Goal: Use online tool/utility: Utilize a website feature to perform a specific function

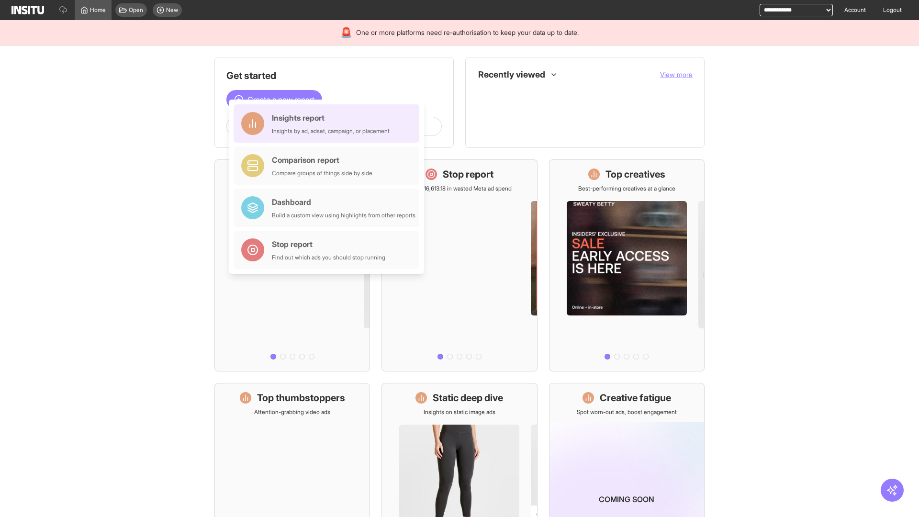
click at [329, 124] on div "Insights report Insights by ad, adset, campaign, or placement" at bounding box center [331, 123] width 118 height 23
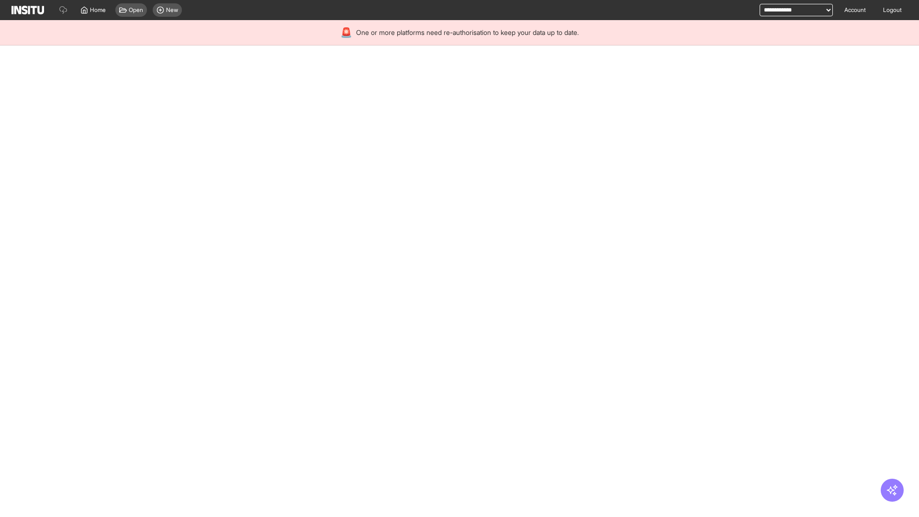
select select "**"
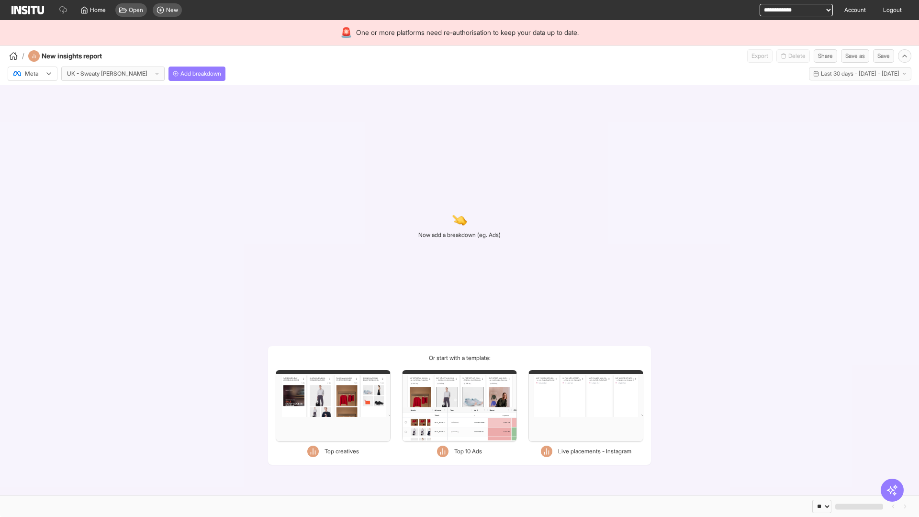
click at [33, 74] on div at bounding box center [25, 74] width 27 height 10
click at [32, 94] on span "Meta" at bounding box center [31, 94] width 13 height 9
click at [181, 74] on span "Add breakdown" at bounding box center [201, 74] width 41 height 8
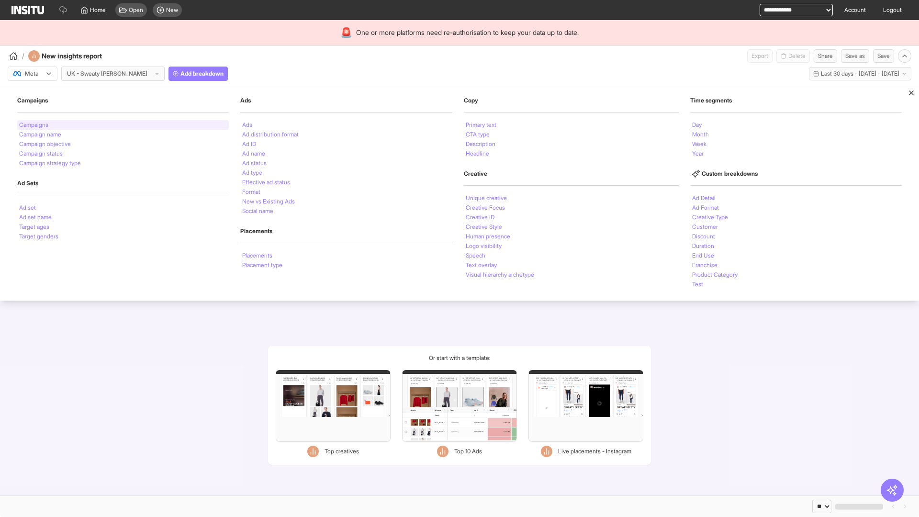
click at [34, 125] on li "Campaigns" at bounding box center [33, 125] width 29 height 6
